Goal: Navigation & Orientation: Find specific page/section

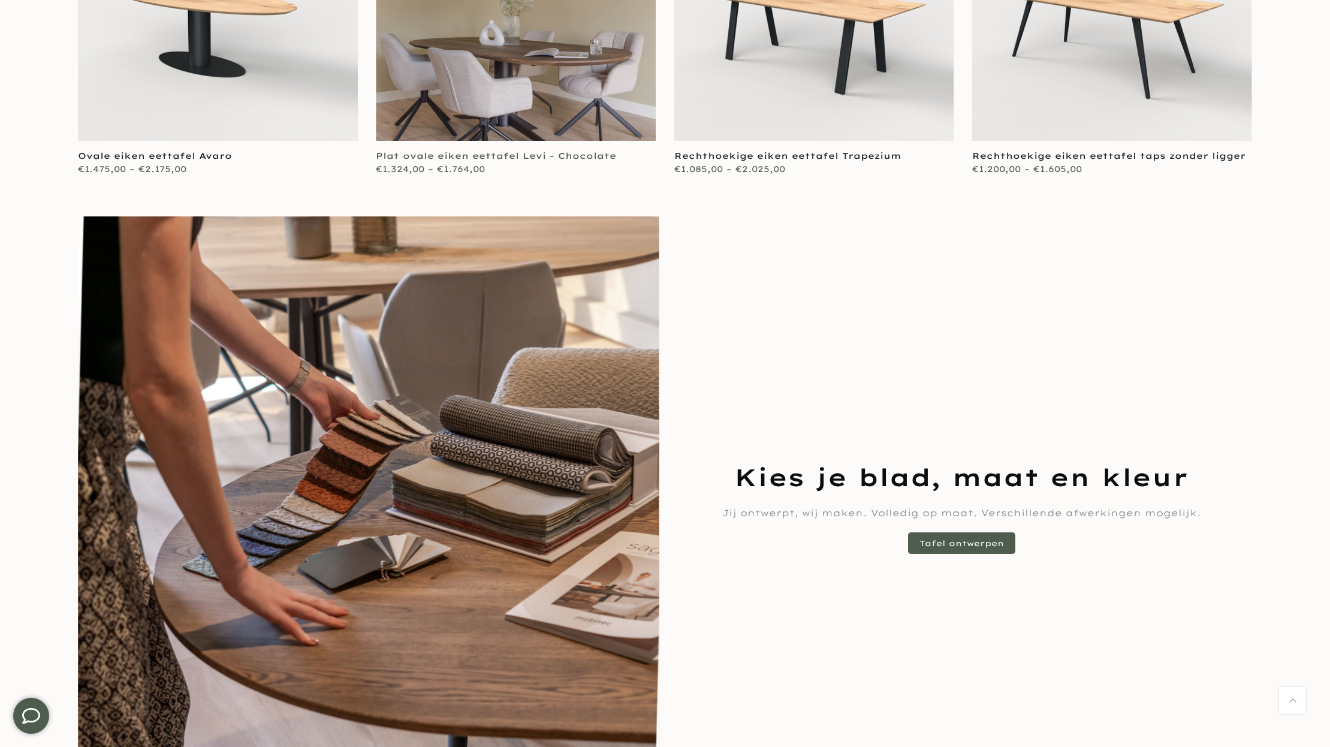
scroll to position [792, 0]
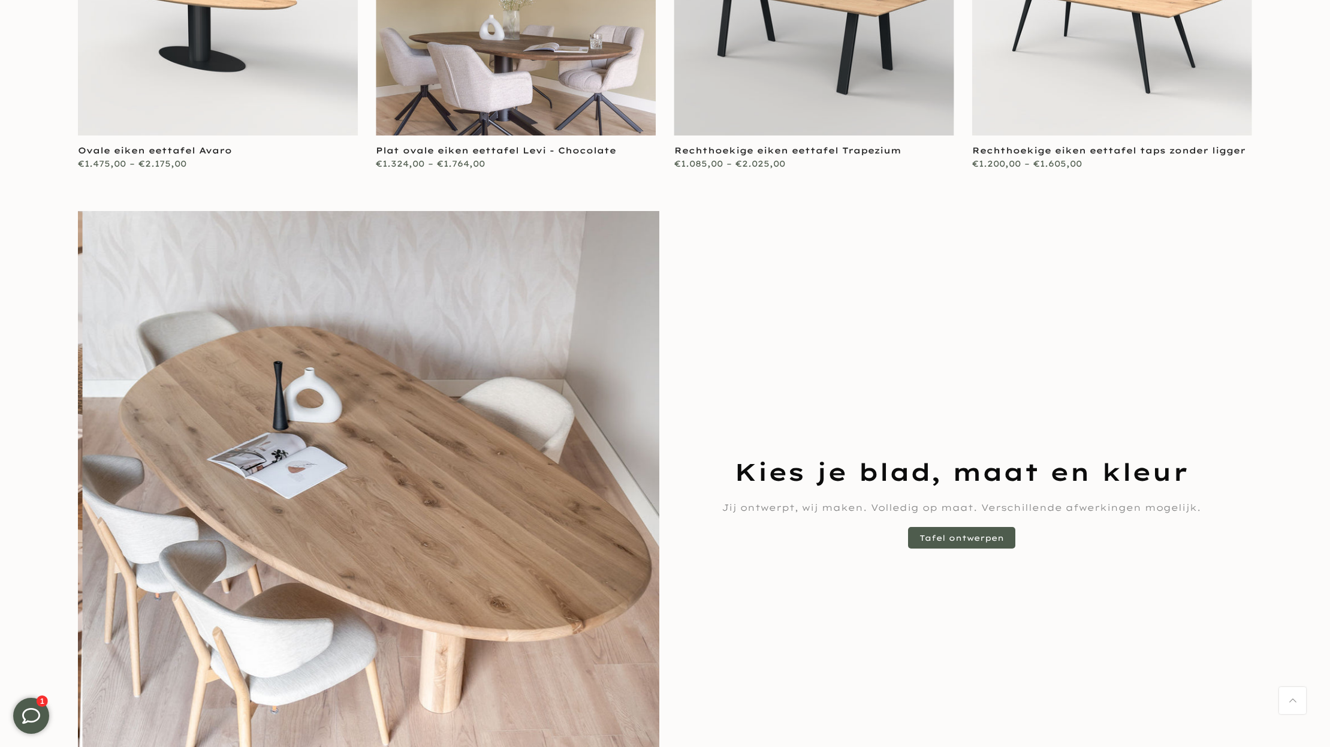
click at [701, 105] on link at bounding box center [814, 31] width 280 height 210
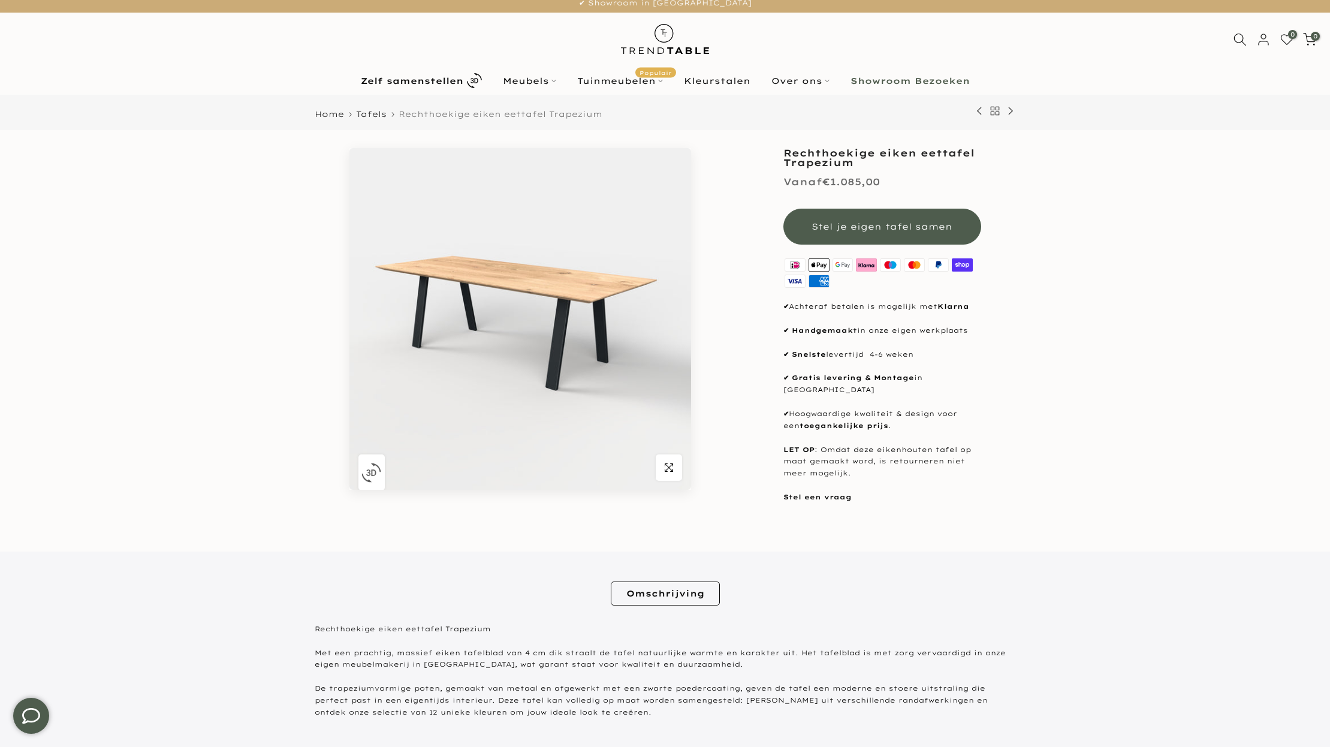
scroll to position [9, 0]
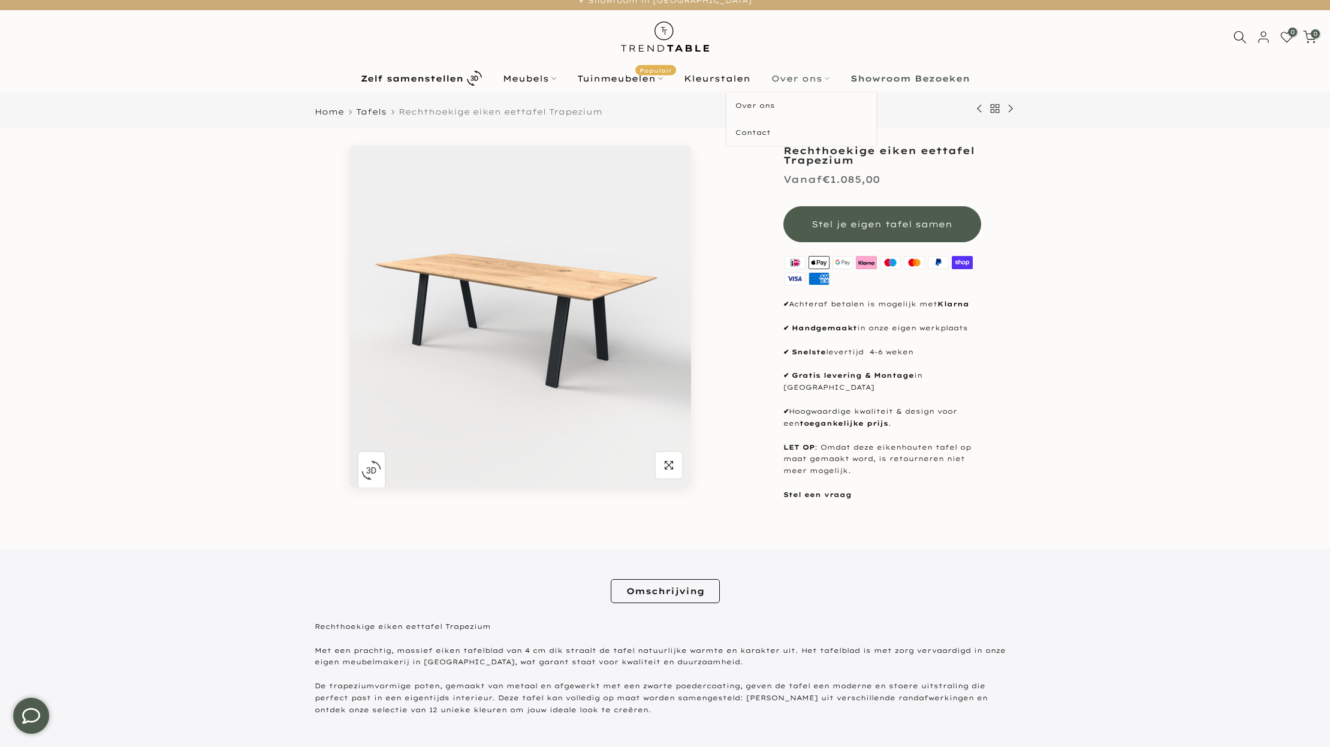
click at [780, 79] on link "Over ons" at bounding box center [800, 78] width 79 height 14
